Goal: Find specific page/section: Find specific page/section

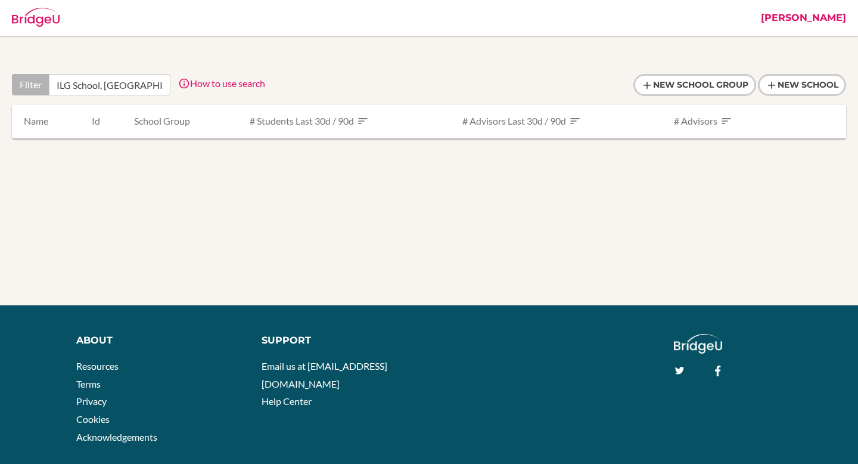
scroll to position [0, 29]
type input "ILG School, Prishtina, KOSOVO"
click at [832, 18] on link "[PERSON_NAME]" at bounding box center [803, 18] width 97 height 36
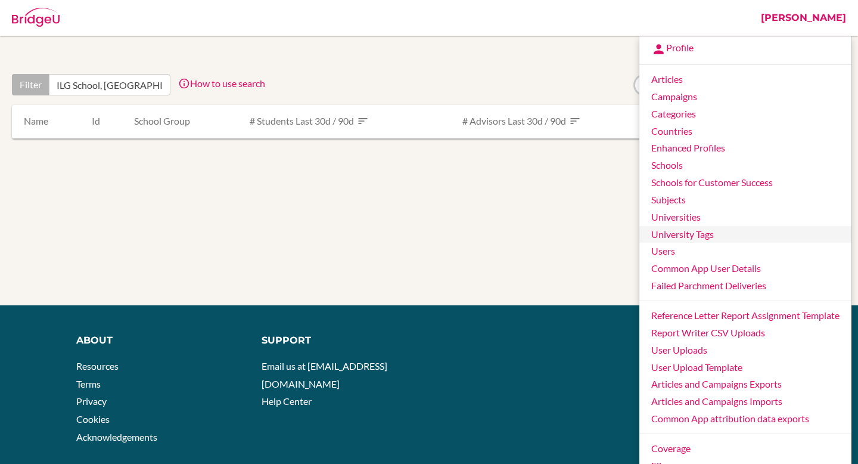
click at [693, 241] on link "University Tags" at bounding box center [746, 234] width 212 height 17
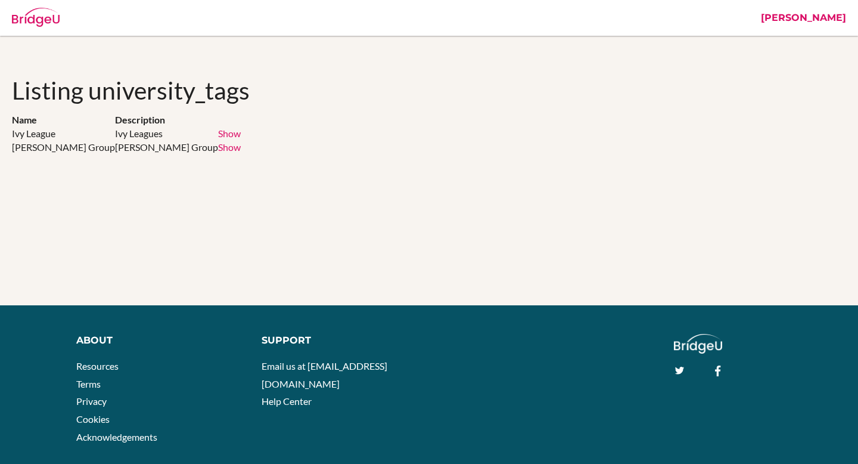
click at [827, 16] on link "[PERSON_NAME]" at bounding box center [803, 18] width 97 height 36
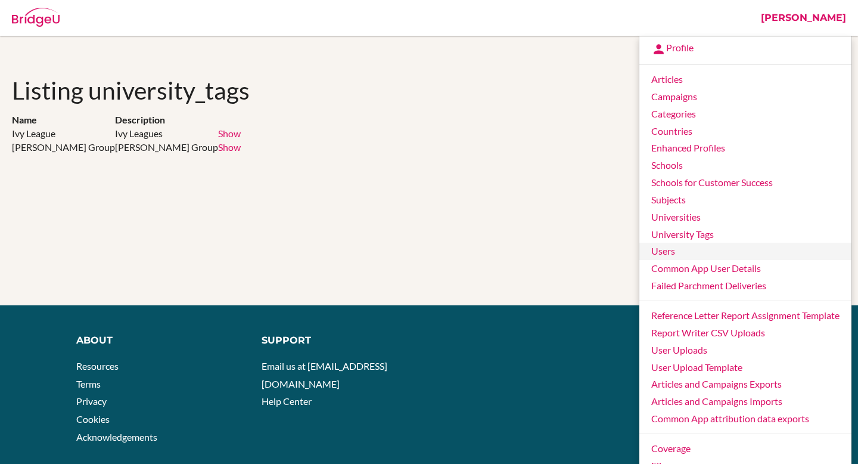
click at [715, 255] on link "Users" at bounding box center [746, 251] width 212 height 17
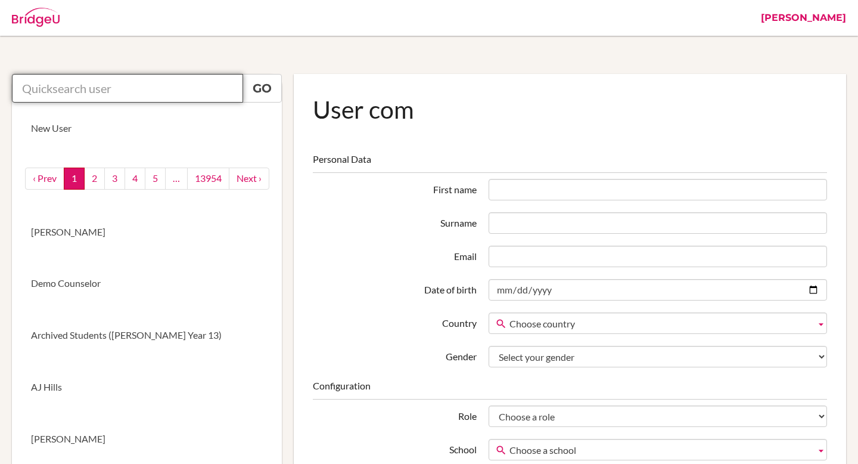
click at [126, 89] on input "text" at bounding box center [127, 88] width 231 height 29
paste input "[PERSON_NAME][EMAIL_ADDRESS][PERSON_NAME][PERSON_NAME][DOMAIN_NAME]"
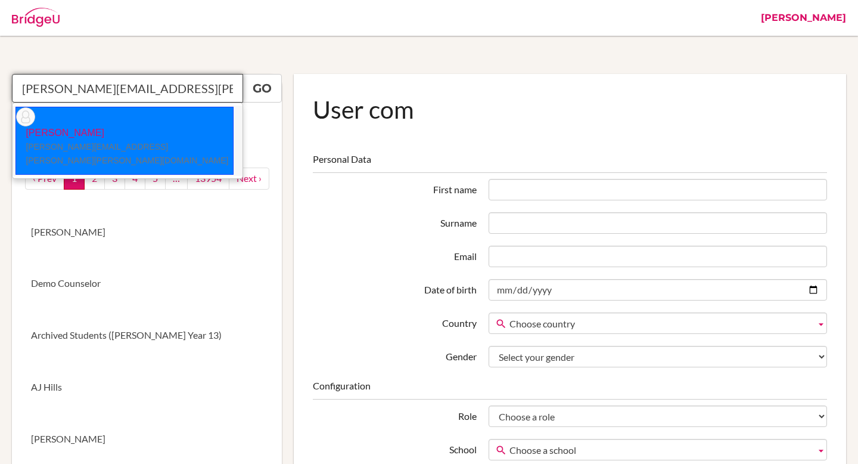
click at [162, 121] on li "[PERSON_NAME] [PERSON_NAME][EMAIL_ADDRESS][PERSON_NAME][PERSON_NAME][DOMAIN_NAM…" at bounding box center [128, 141] width 230 height 70
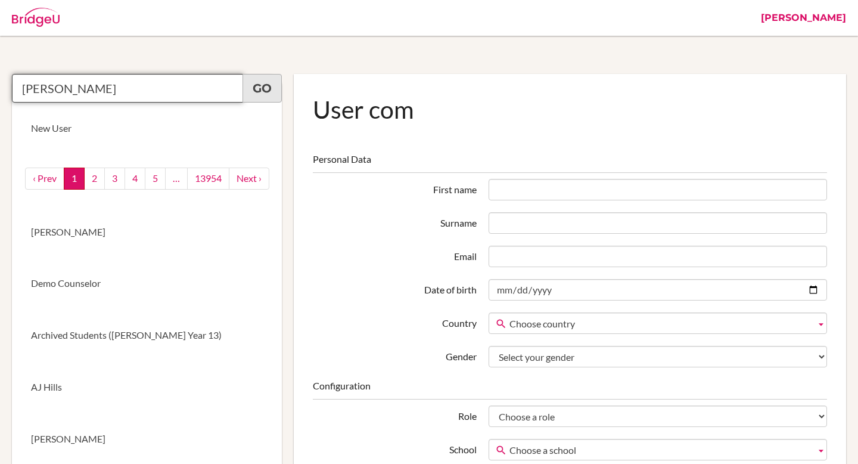
type input "[PERSON_NAME]"
click at [262, 85] on link "Go" at bounding box center [262, 88] width 39 height 29
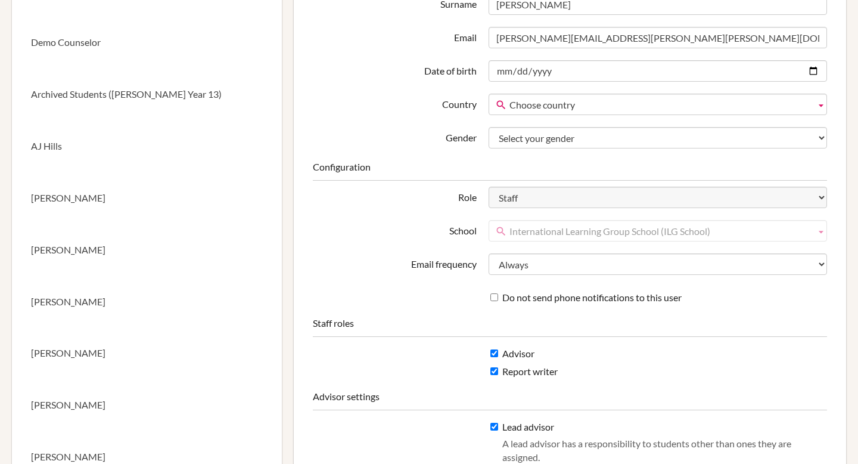
scroll to position [242, 0]
drag, startPoint x: 727, startPoint y: 232, endPoint x: 488, endPoint y: 231, distance: 238.4
click at [489, 231] on link "International Learning Group School (ILG School)" at bounding box center [658, 229] width 339 height 21
